Goal: Task Accomplishment & Management: Manage account settings

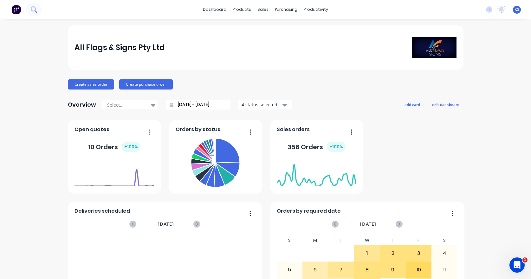
click at [33, 6] on icon at bounding box center [34, 9] width 6 height 6
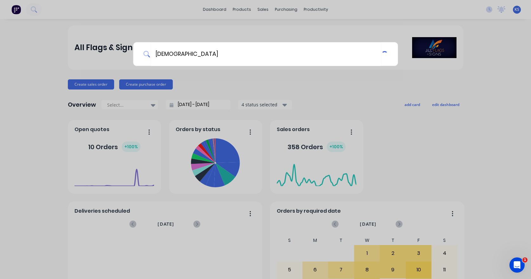
type input "[DEMOGRAPHIC_DATA]"
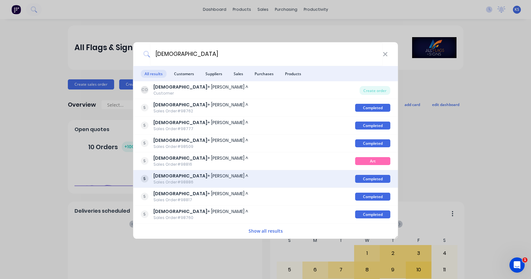
click at [179, 179] on div "[DEMOGRAPHIC_DATA] + [PERSON_NAME] ^" at bounding box center [201, 176] width 95 height 7
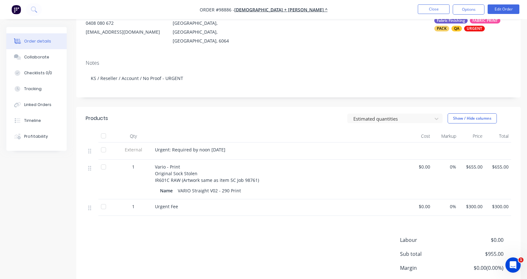
scroll to position [95, 0]
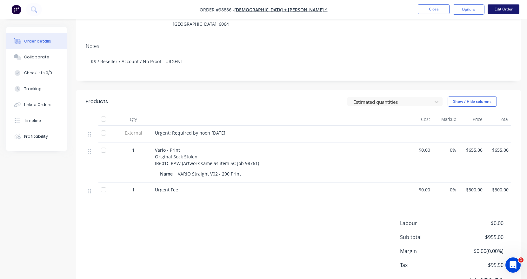
click at [500, 10] on button "Edit Order" at bounding box center [503, 9] width 32 height 10
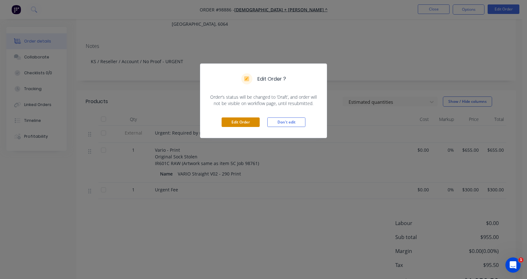
click at [246, 122] on button "Edit Order" at bounding box center [240, 122] width 38 height 10
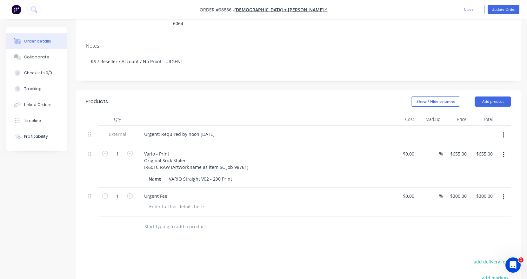
scroll to position [127, 0]
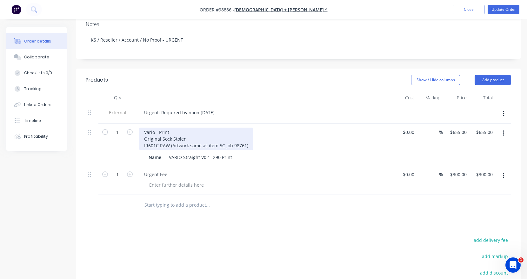
click at [173, 128] on div "Vario - Print Original Sock Stolen IR601C RAW (Artwork same as item 5C Job 9876…" at bounding box center [196, 139] width 114 height 23
drag, startPoint x: 171, startPoint y: 123, endPoint x: 135, endPoint y: 122, distance: 36.2
click at [135, 124] on div "1 Vario - Print Original Sock Stolen IR601C RAW (Artwork same as item 5C Job 98…" at bounding box center [298, 145] width 425 height 42
click at [162, 131] on div "Swing 8 print - Original Sock Stolen IR601C RAW (Artwork same as item 5C Job 98…" at bounding box center [196, 139] width 114 height 23
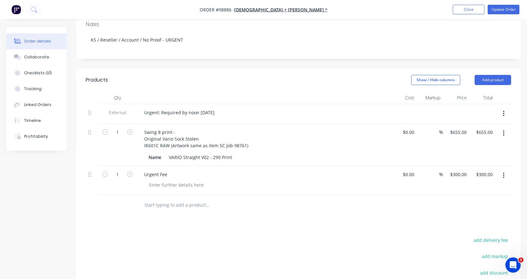
click at [173, 199] on input "text" at bounding box center [207, 205] width 127 height 13
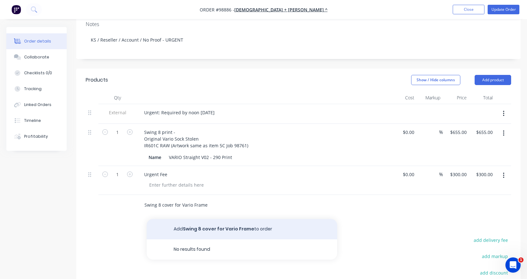
type input "Swing 8 cover for Vario Frame"
click at [184, 219] on button "Add Swing 8 cover for Vario Frame to order" at bounding box center [242, 229] width 190 height 20
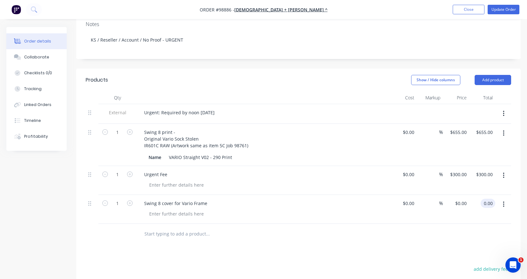
click at [484, 199] on input "0.00" at bounding box center [489, 203] width 12 height 9
type input "4"
type input "357"
type input "$357.00"
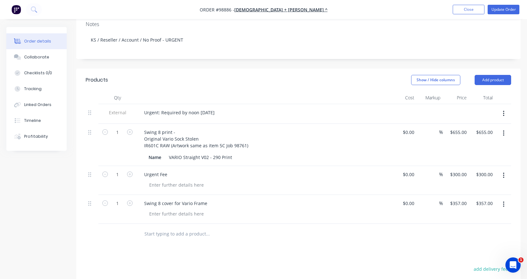
click at [457, 204] on div "$357.00 $357.00" at bounding box center [456, 209] width 26 height 29
click at [481, 170] on input "300.00" at bounding box center [486, 174] width 17 height 9
type input "150"
type input "$150.00"
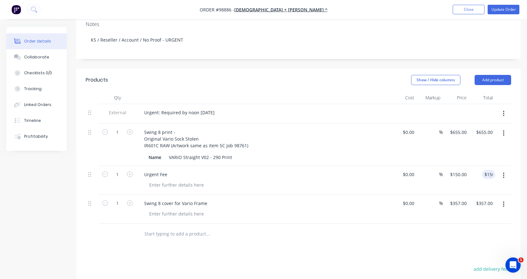
click at [457, 155] on div "$655.00 $655.00" at bounding box center [456, 145] width 26 height 42
click at [504, 128] on button "button" at bounding box center [503, 133] width 15 height 11
click at [470, 183] on div "Delete" at bounding box center [480, 187] width 49 height 9
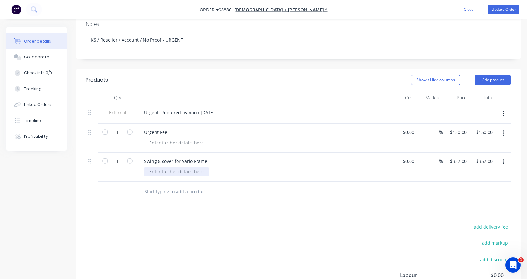
click at [169, 167] on div at bounding box center [176, 171] width 65 height 9
click at [483, 156] on input "357.00" at bounding box center [485, 160] width 20 height 9
type input "340"
type input "$340.00"
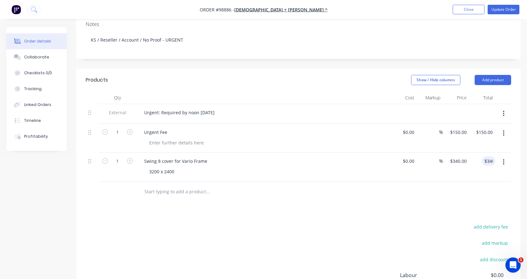
click at [484, 158] on div "$340.00 340" at bounding box center [482, 167] width 26 height 29
click at [480, 128] on input "150.00" at bounding box center [486, 132] width 17 height 9
type input "$150.00"
click at [448, 137] on div "$150.00 $150.00" at bounding box center [456, 138] width 26 height 29
click at [148, 167] on div "3200 x 2400" at bounding box center [161, 171] width 35 height 9
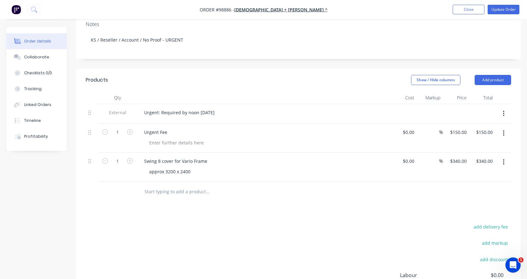
click at [157, 185] on input "text" at bounding box center [207, 191] width 127 height 13
click at [36, 58] on div "Collaborate" at bounding box center [36, 57] width 25 height 6
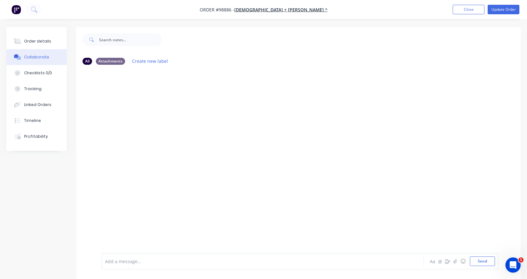
click at [169, 261] on div at bounding box center [251, 261] width 292 height 7
click at [476, 263] on button "Send" at bounding box center [482, 261] width 25 height 10
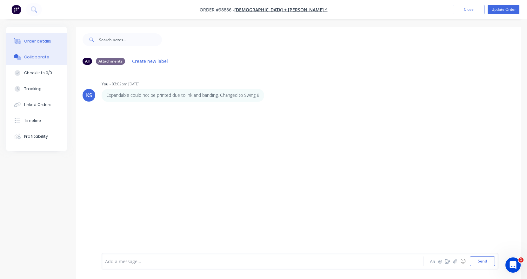
click at [31, 44] on button "Order details" at bounding box center [36, 41] width 60 height 16
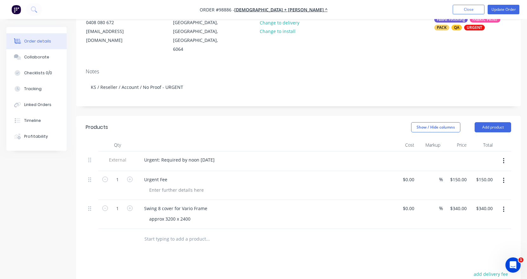
scroll to position [95, 0]
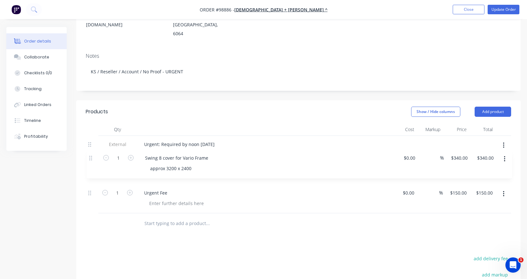
drag, startPoint x: 90, startPoint y: 186, endPoint x: 91, endPoint y: 157, distance: 28.9
click at [91, 157] on div "External Urgent: Required by noon [DATE] 1 Urgent Fee $0.00 $0.00 % $150.00 $15…" at bounding box center [298, 174] width 425 height 77
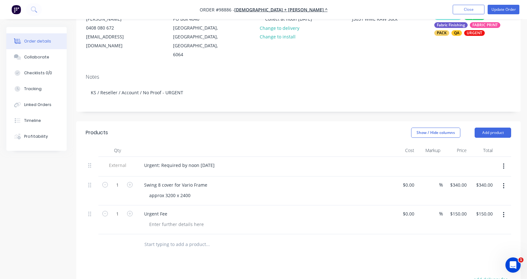
scroll to position [63, 0]
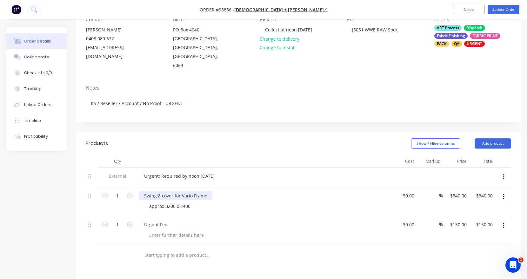
click at [204, 191] on div "Swing 8 cover for Vario Frame" at bounding box center [175, 195] width 73 height 9
click at [215, 201] on div "approx 3200 x 2400" at bounding box center [266, 205] width 244 height 9
click at [170, 201] on div "approx 3200 x 2400" at bounding box center [169, 205] width 51 height 9
click at [176, 201] on div "approx 3200 x 2400" at bounding box center [169, 205] width 51 height 9
click at [175, 201] on div "approx 3200 x 2400" at bounding box center [169, 205] width 51 height 9
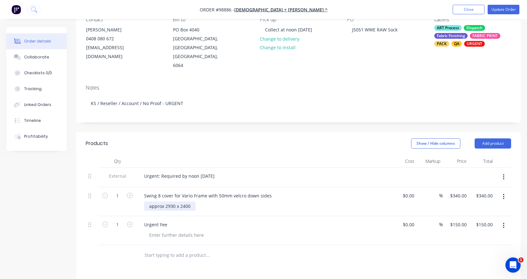
click at [185, 201] on div "approx 2930 x 2400" at bounding box center [169, 205] width 51 height 9
click at [183, 207] on div "Swing 8 cover for Vario Frame with 50mm velcro down sides approx 2930 x 2320" at bounding box center [263, 201] width 254 height 29
click at [482, 191] on input "340.00" at bounding box center [485, 195] width 20 height 9
type input "353"
type input "$353.00"
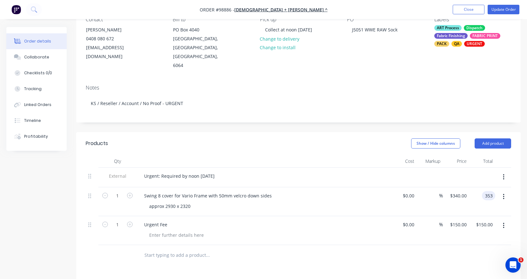
type input "$353.00"
click at [476, 193] on div "$353.00 353" at bounding box center [482, 201] width 26 height 29
click at [484, 220] on input "150.00" at bounding box center [485, 224] width 20 height 9
type input "170"
type input "$170.00"
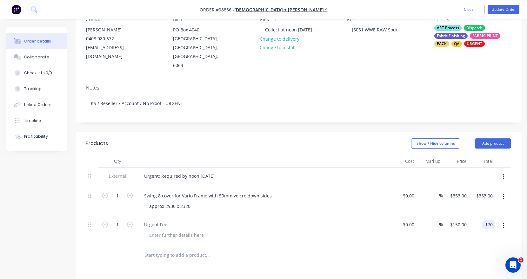
type input "$170.00"
click at [471, 227] on div "$170.00 170" at bounding box center [482, 230] width 26 height 29
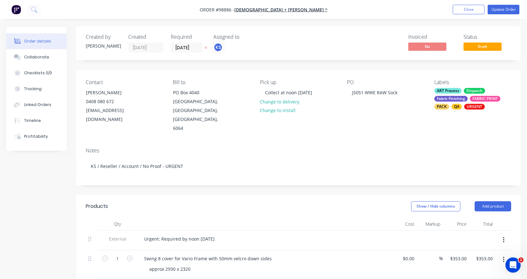
scroll to position [0, 0]
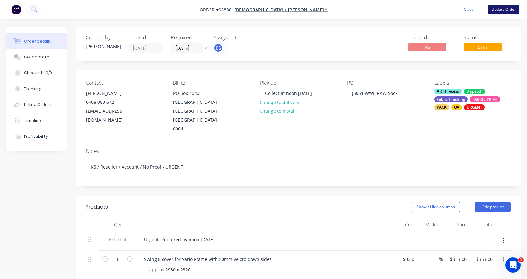
click at [498, 8] on button "Update Order" at bounding box center [503, 10] width 32 height 10
